Goal: Task Accomplishment & Management: Complete application form

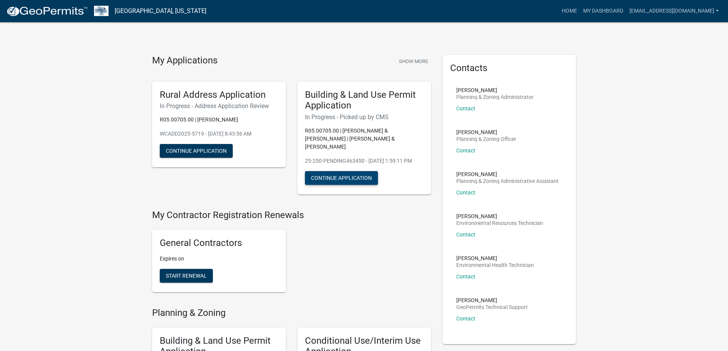
click at [353, 180] on button "Continue Application" at bounding box center [341, 178] width 73 height 14
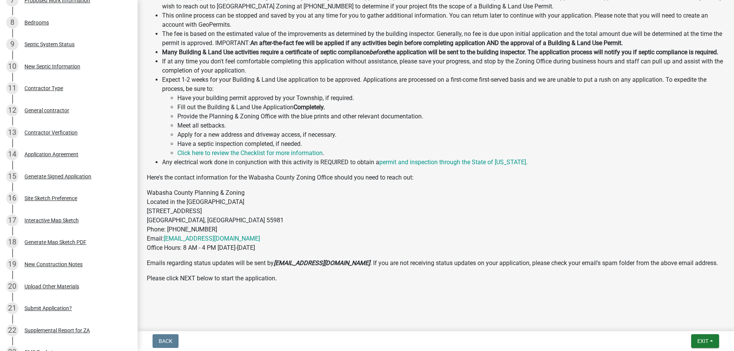
scroll to position [363, 0]
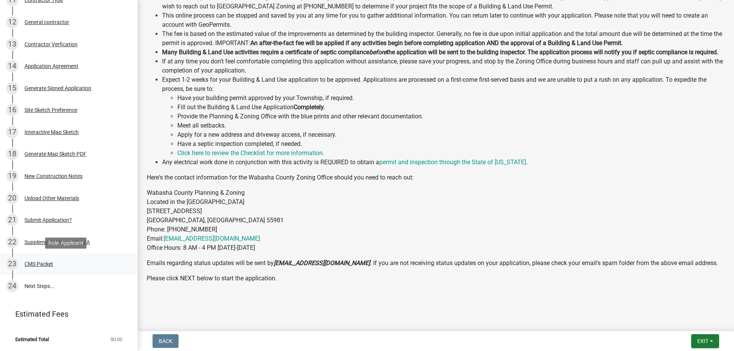
click at [36, 263] on div "CMS Packet" at bounding box center [38, 263] width 29 height 5
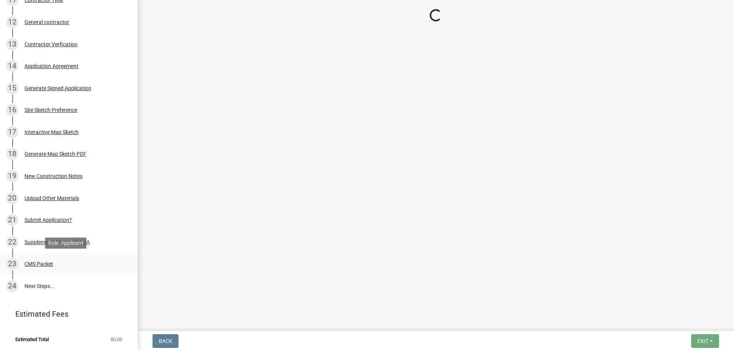
scroll to position [0, 0]
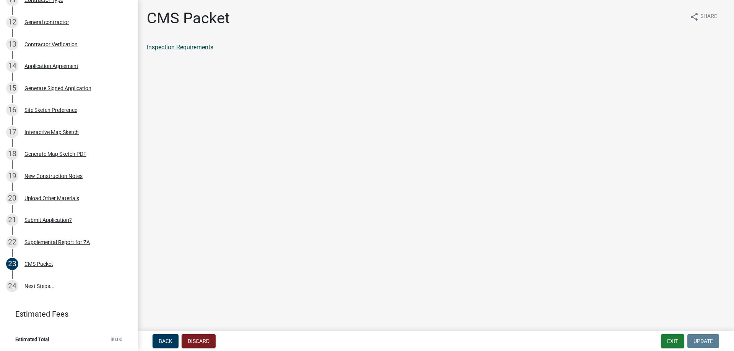
click at [188, 49] on link "Inspection Requirements" at bounding box center [180, 47] width 66 height 7
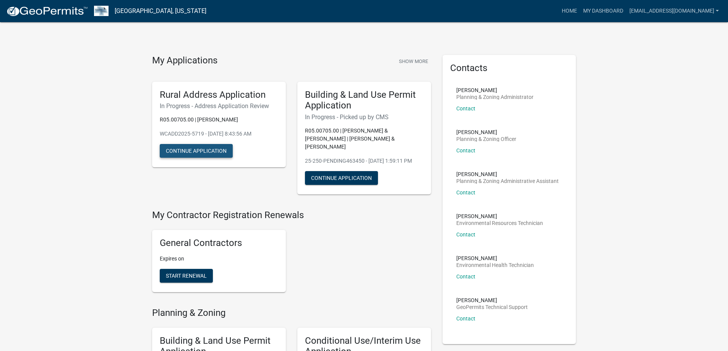
click at [198, 152] on button "Continue Application" at bounding box center [196, 151] width 73 height 14
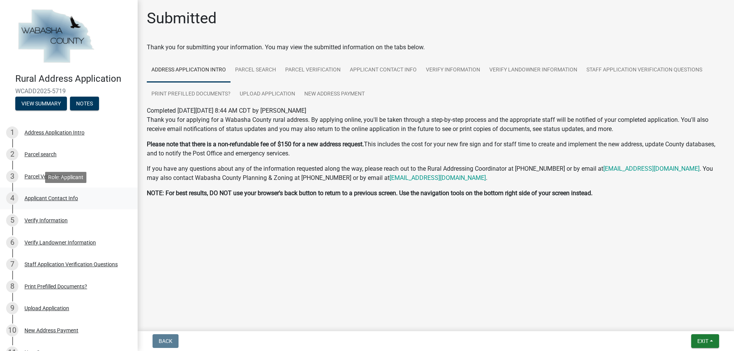
click at [65, 196] on div "Applicant Contact Info" at bounding box center [50, 198] width 53 height 5
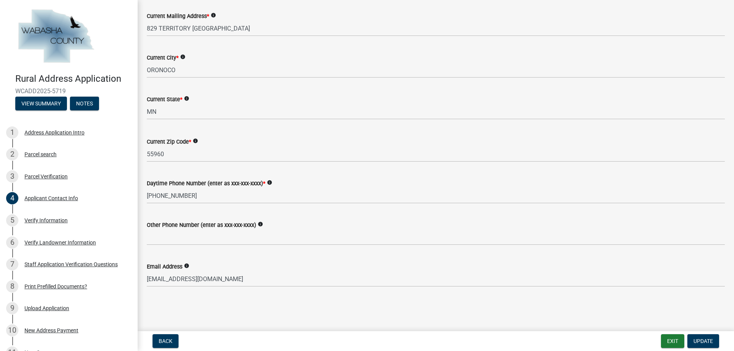
scroll to position [308, 0]
click at [70, 245] on div "Verify Landowner Information" at bounding box center [59, 242] width 71 height 5
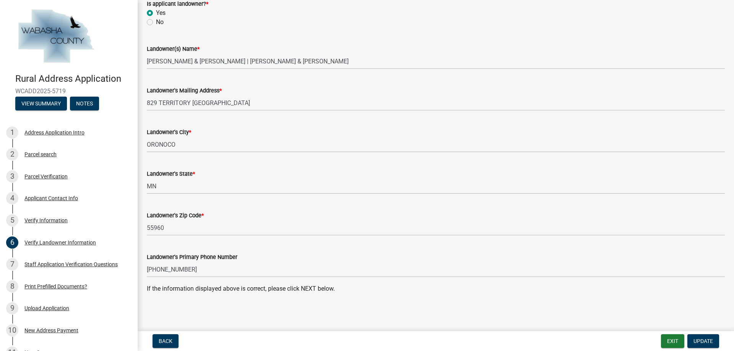
scroll to position [69, 0]
click at [91, 263] on div "Staff Application Verification Questions" at bounding box center [70, 264] width 93 height 5
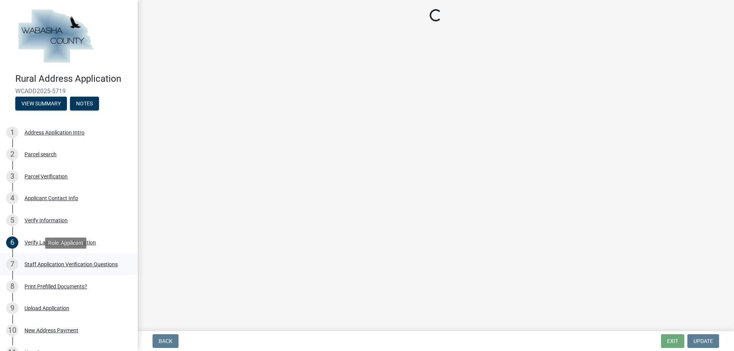
select select "eadb1606-4c62-4b21-93b0-d8b4f0108341"
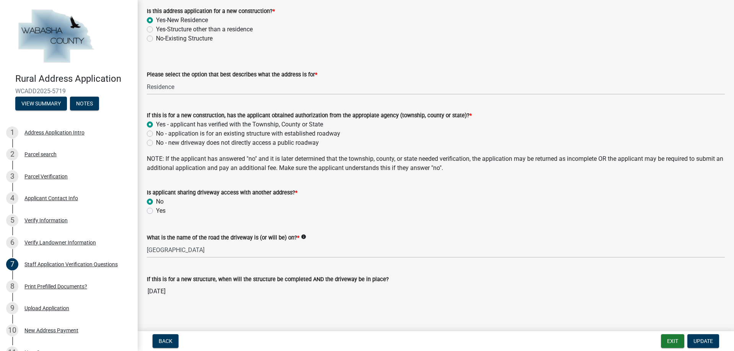
scroll to position [152, 0]
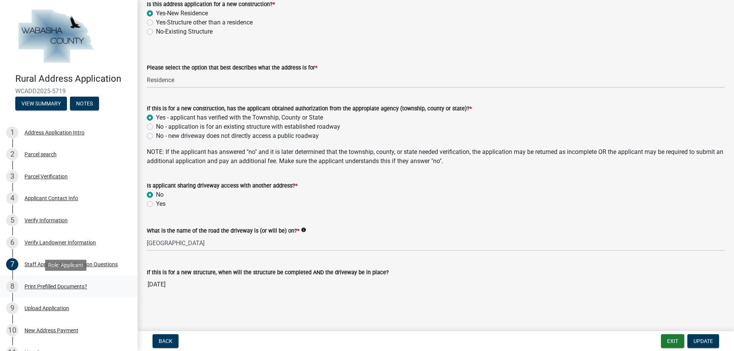
click at [60, 284] on div "Print Prefilled Documents?" at bounding box center [55, 286] width 63 height 5
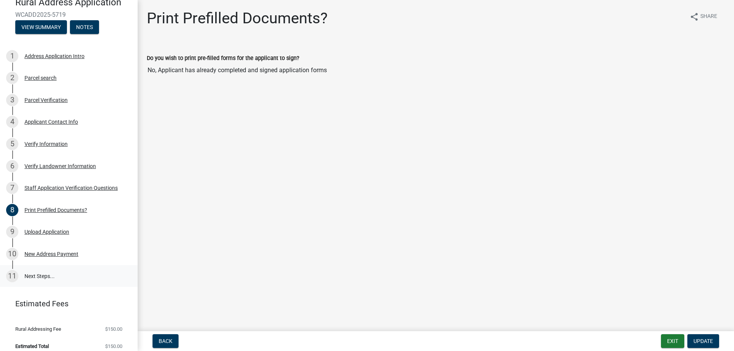
scroll to position [83, 0]
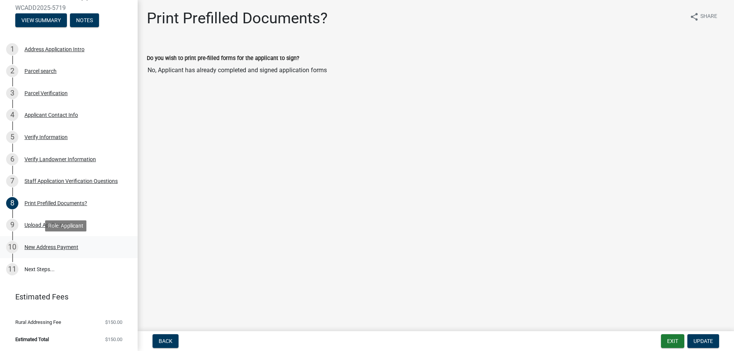
click at [68, 250] on div "New Address Payment" at bounding box center [51, 247] width 54 height 5
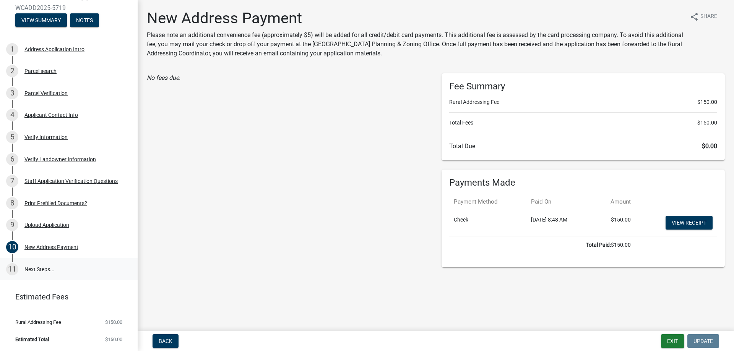
click at [44, 269] on link "11 Next Steps..." at bounding box center [69, 269] width 138 height 22
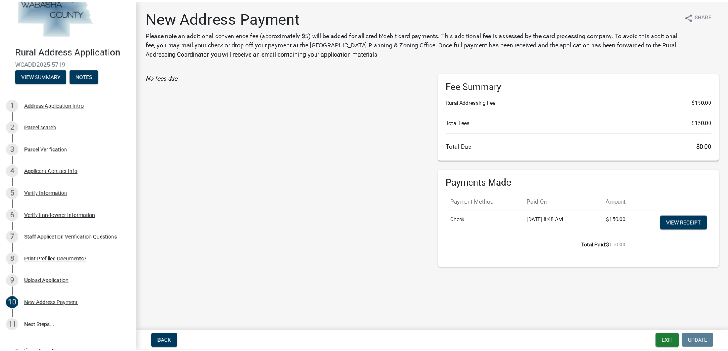
scroll to position [0, 0]
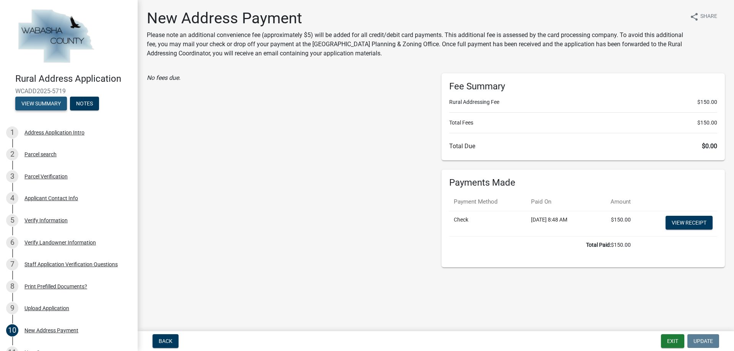
click at [41, 103] on button "View Summary" at bounding box center [41, 104] width 52 height 14
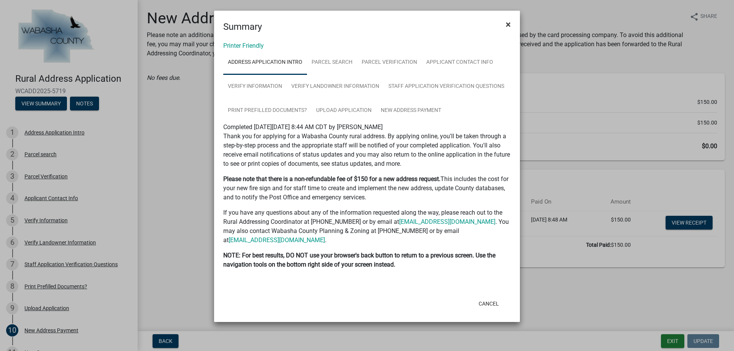
click at [509, 24] on span "×" at bounding box center [508, 24] width 5 height 11
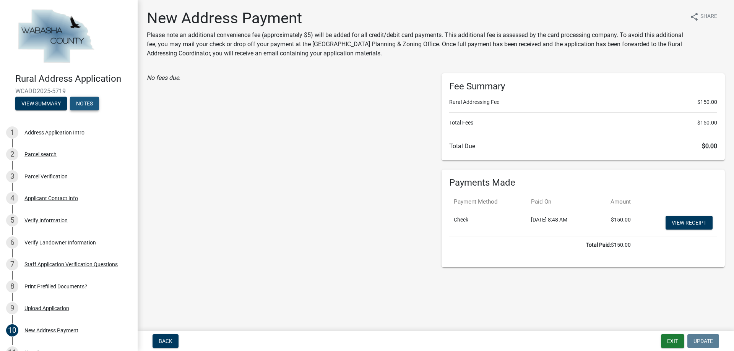
click at [94, 108] on button "Notes" at bounding box center [84, 104] width 29 height 14
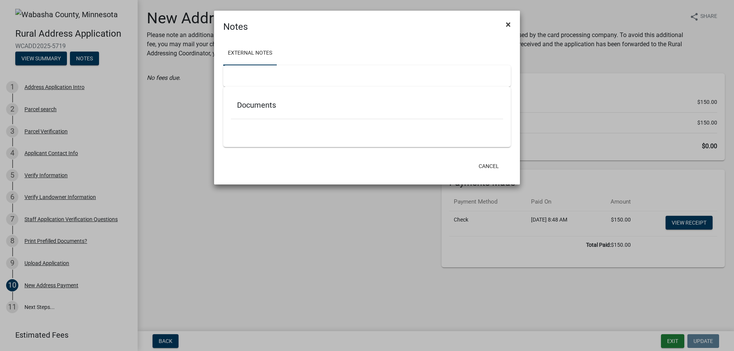
click at [506, 25] on span "×" at bounding box center [508, 24] width 5 height 11
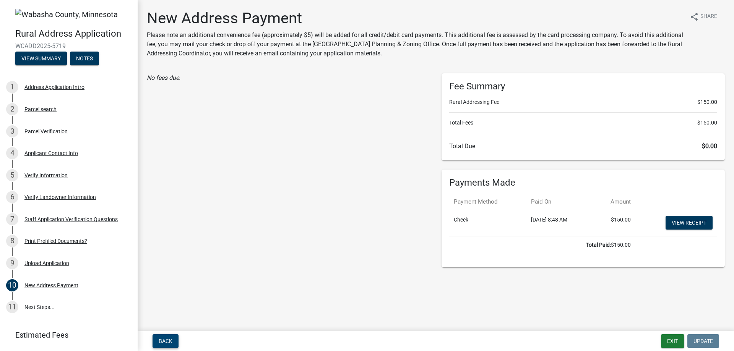
click at [167, 342] on span "Back" at bounding box center [166, 341] width 14 height 6
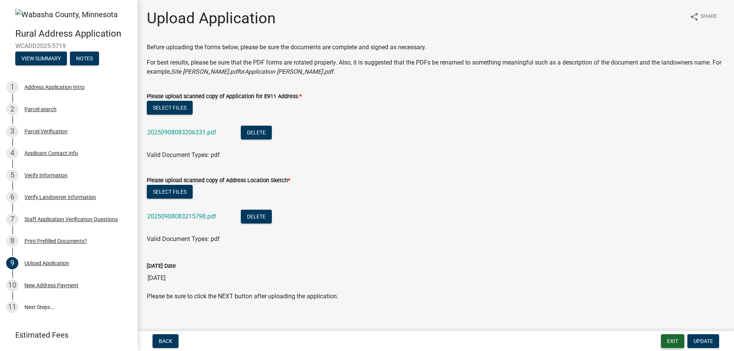
click at [677, 343] on button "Exit" at bounding box center [672, 341] width 23 height 14
